Goal: Navigation & Orientation: Find specific page/section

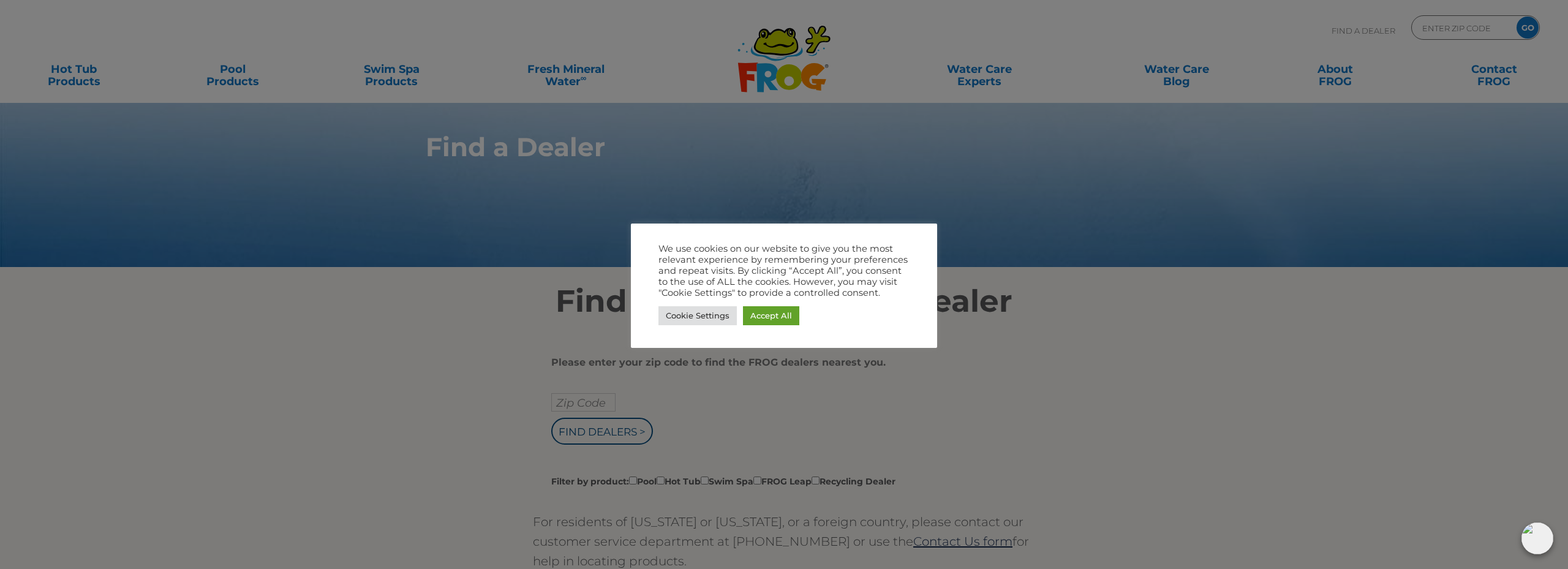
click at [505, 289] on div at bounding box center [784, 284] width 1568 height 569
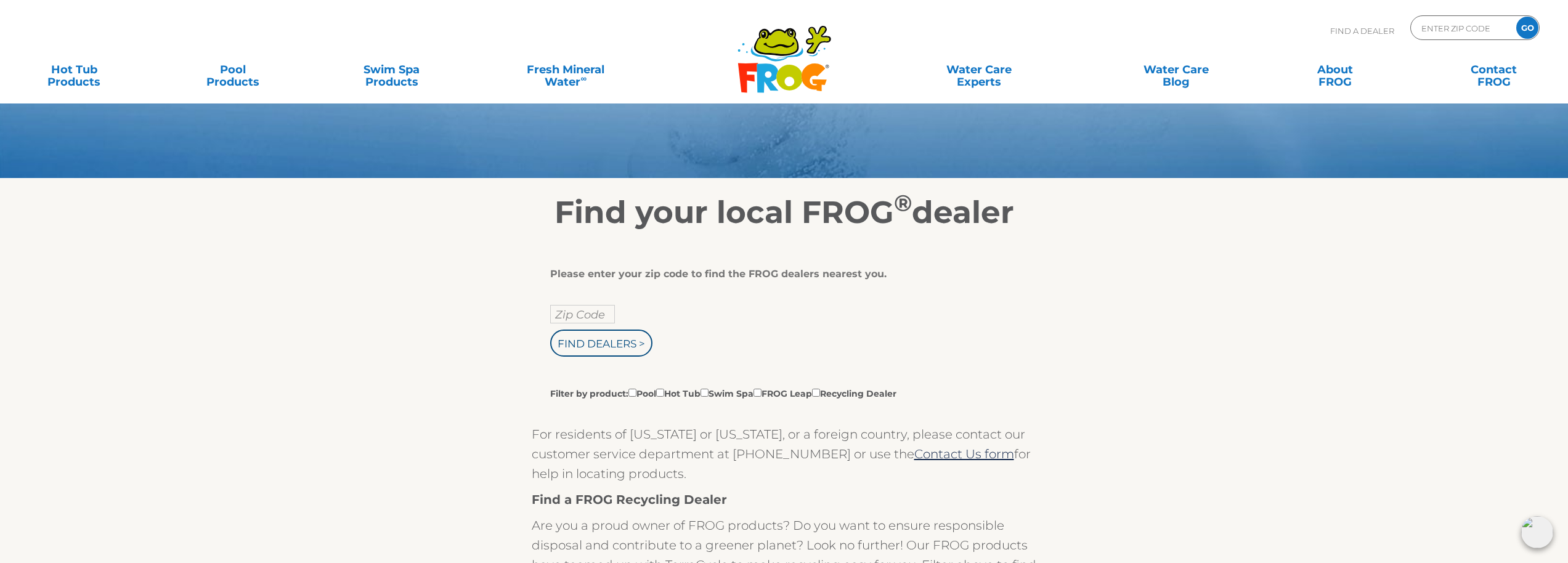
scroll to position [123, 0]
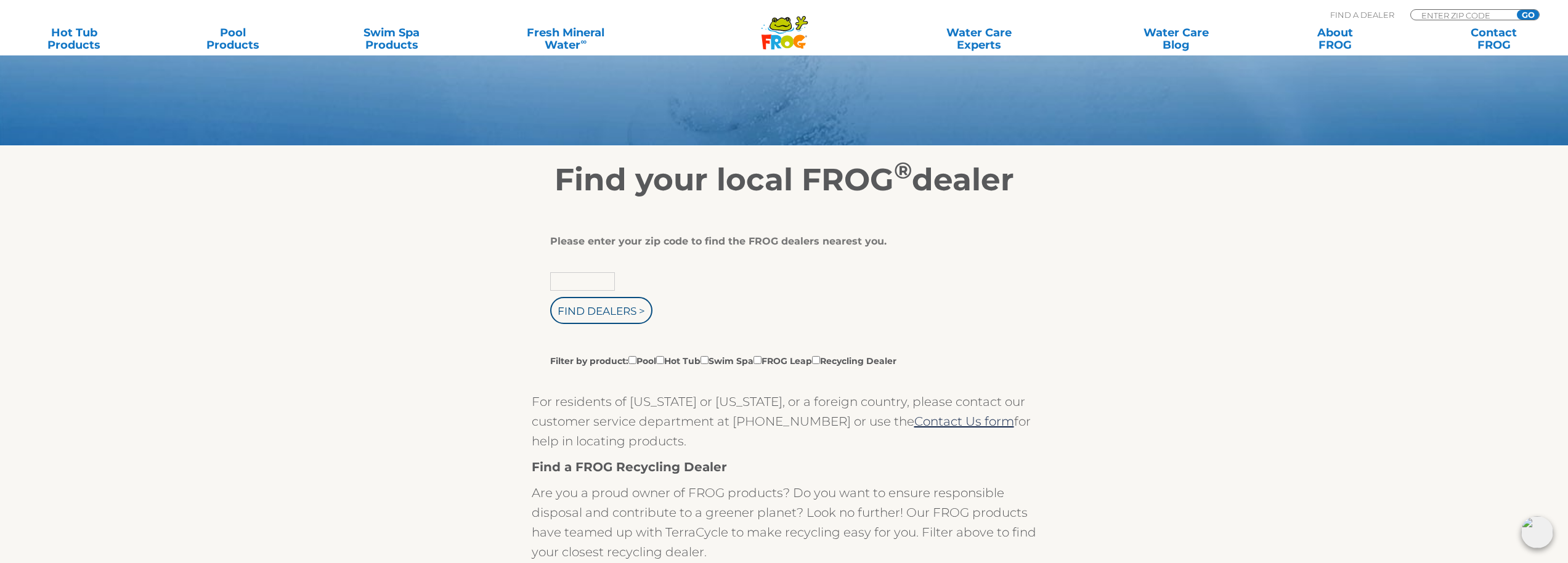
click at [574, 283] on input "text" at bounding box center [582, 281] width 65 height 19
type input "98665"
click at [664, 359] on input "Filter by product: Pool Hot Tub Swim Spa FROG Leap Recycling Dealer" at bounding box center [660, 360] width 8 height 8
checkbox input "true"
click at [637, 316] on input "Find Dealers >" at bounding box center [601, 310] width 102 height 27
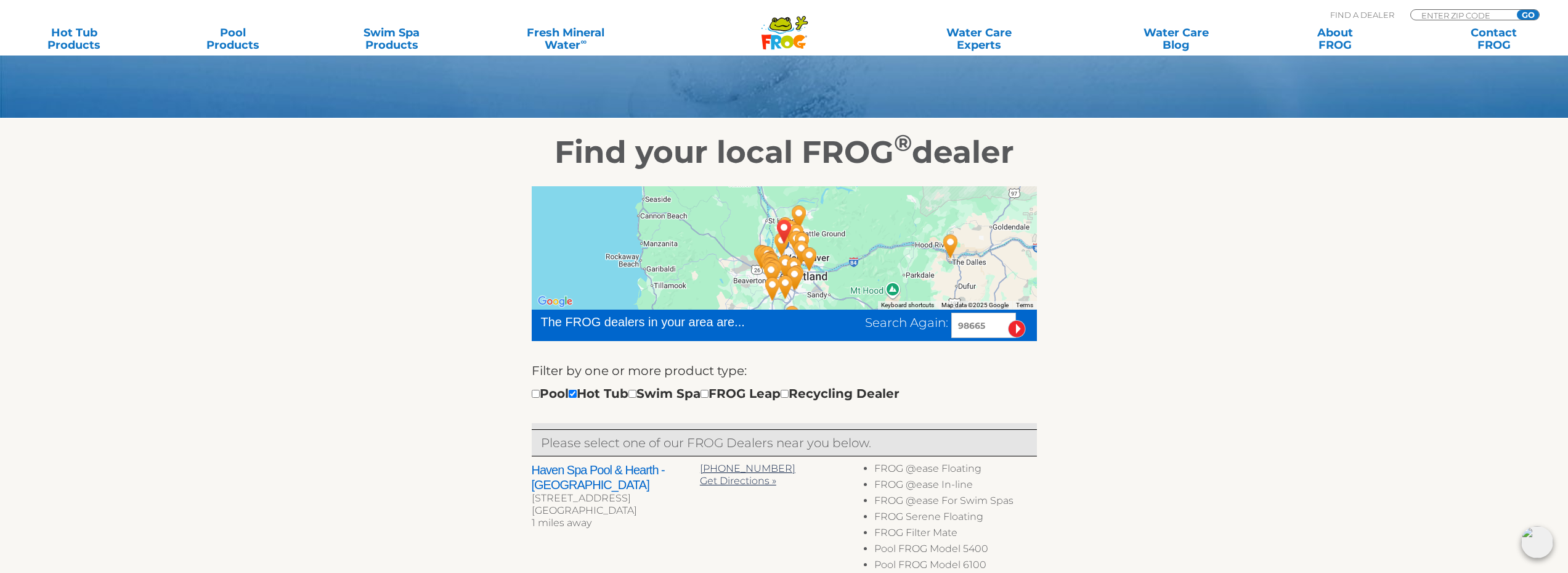
scroll to position [144, 0]
